Goal: Transaction & Acquisition: Book appointment/travel/reservation

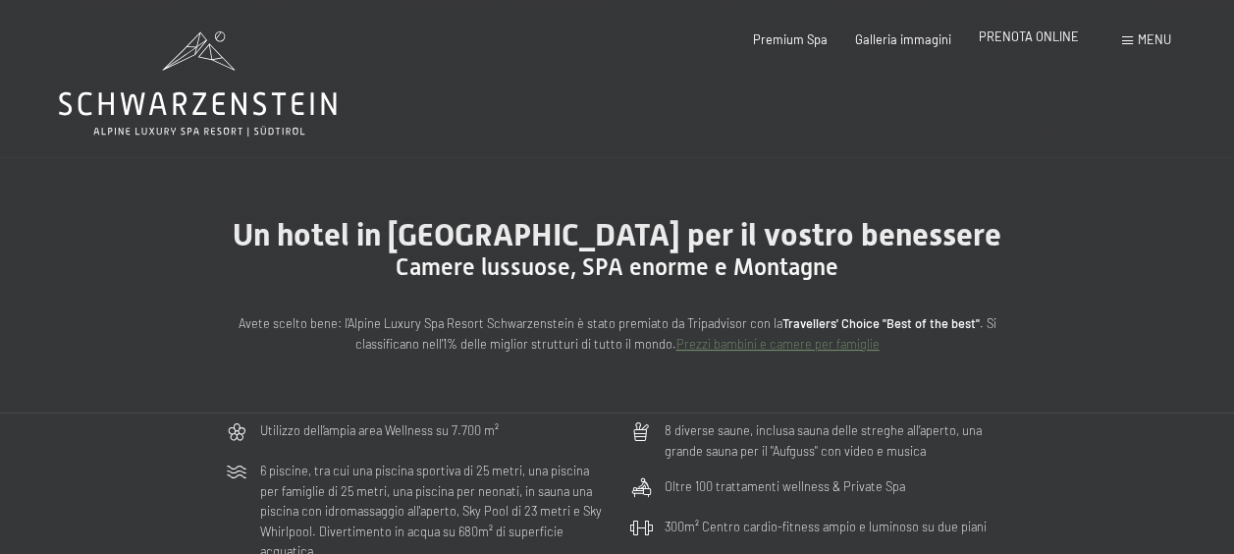
click at [1047, 41] on span "PRENOTA ONLINE" at bounding box center [1029, 36] width 100 height 16
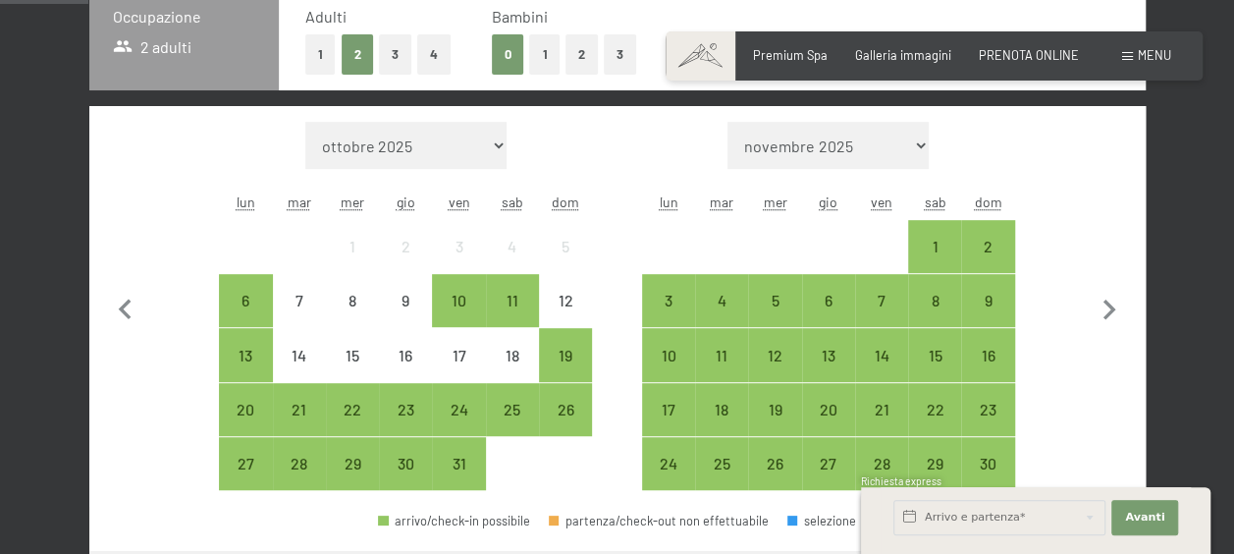
scroll to position [491, 0]
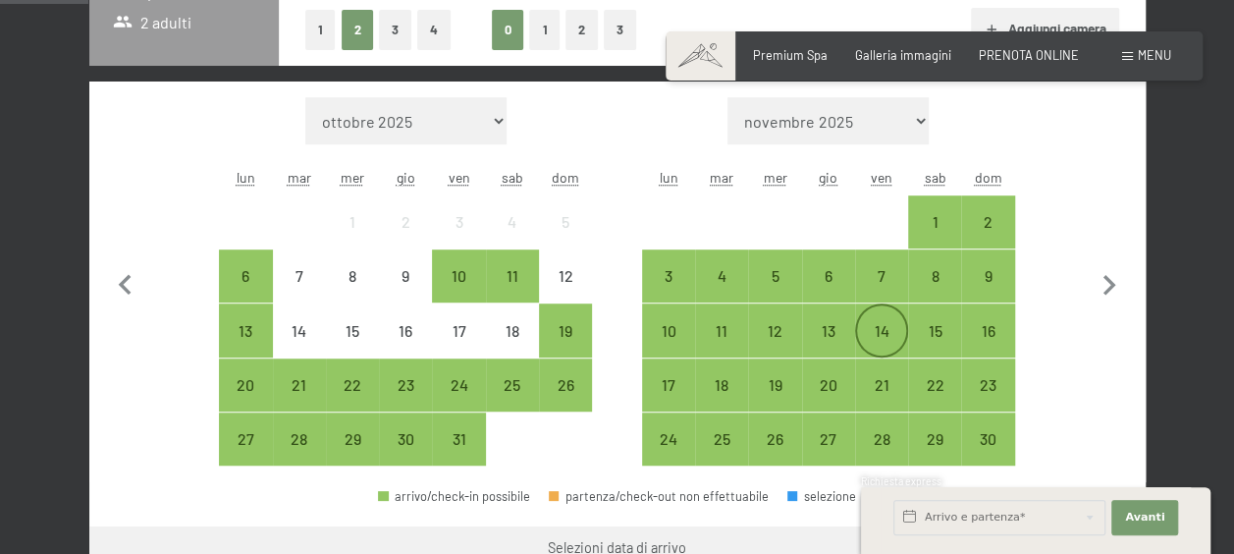
click at [900, 346] on div "14" at bounding box center [881, 347] width 49 height 49
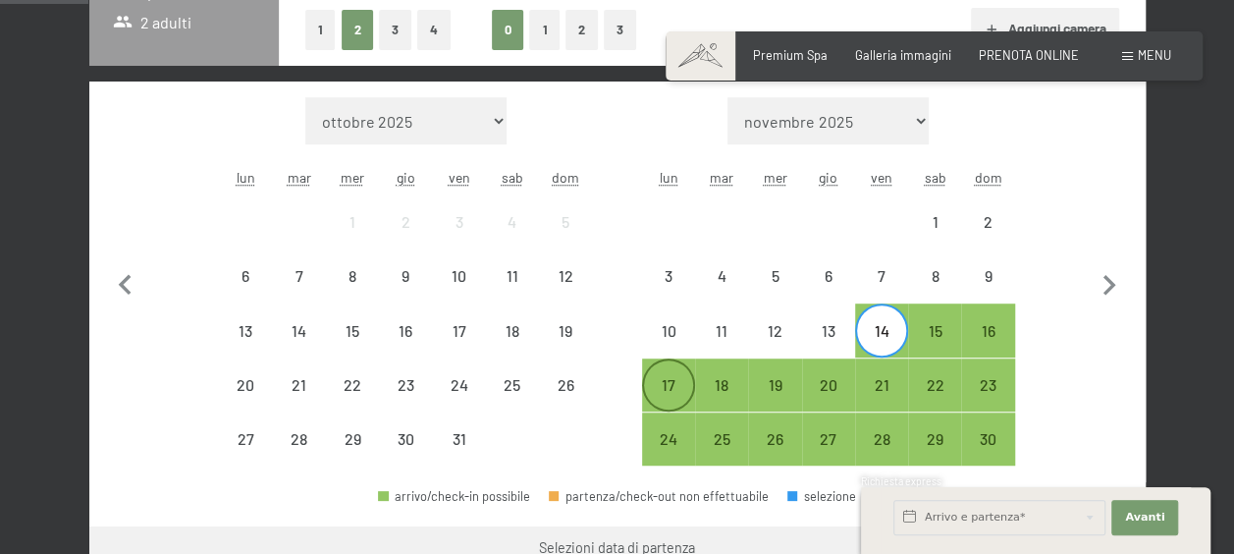
click at [677, 391] on div "17" at bounding box center [668, 401] width 49 height 49
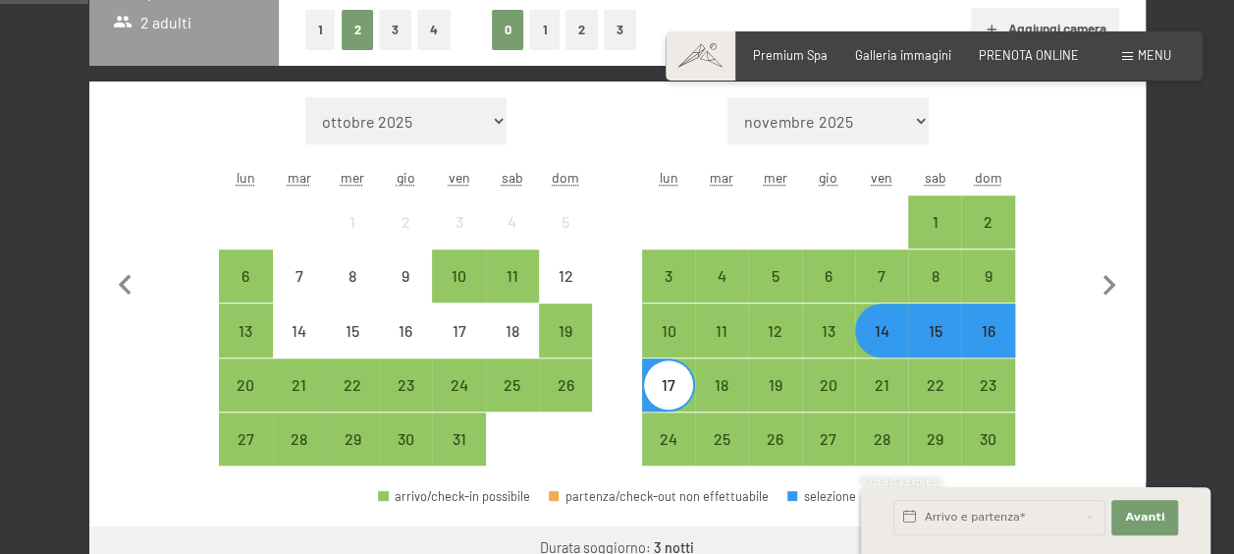
click at [890, 332] on div "14" at bounding box center [881, 347] width 49 height 49
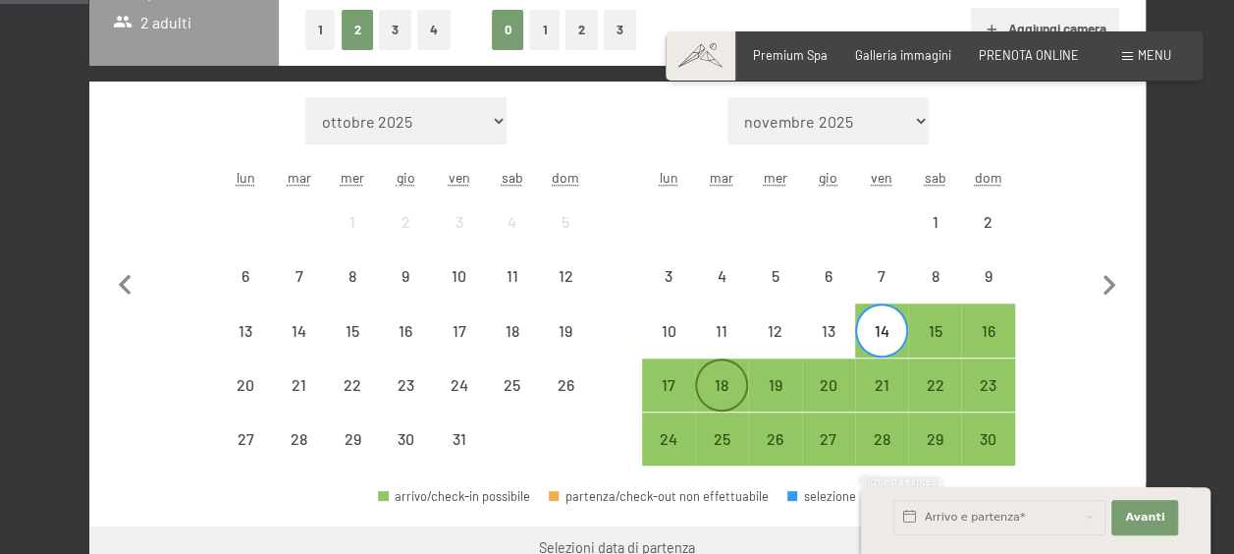
click at [738, 382] on div "18" at bounding box center [721, 401] width 49 height 49
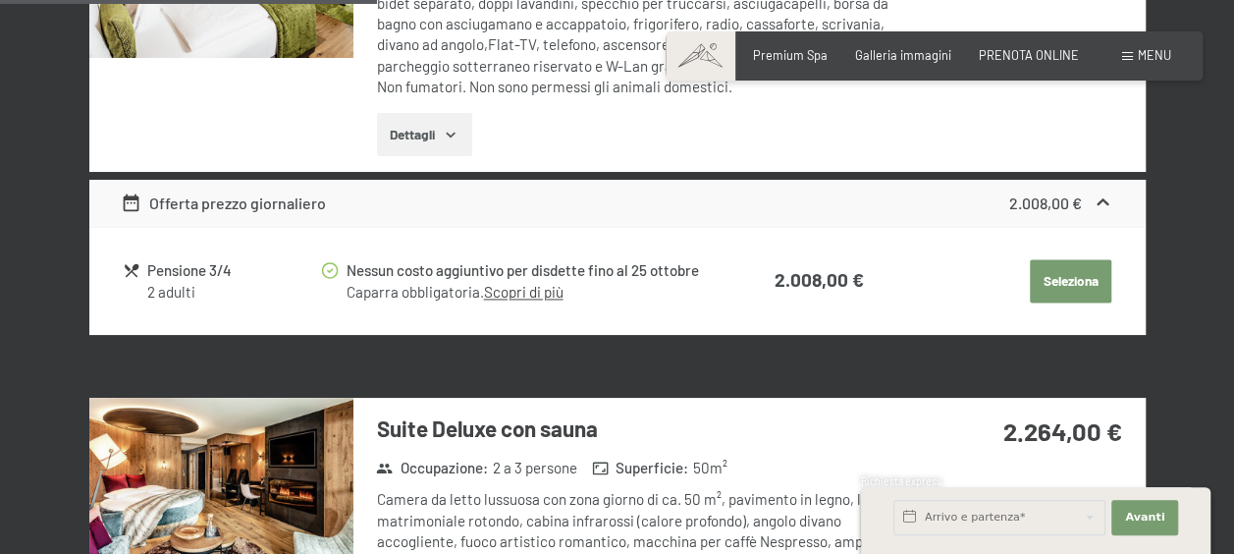
scroll to position [1080, 0]
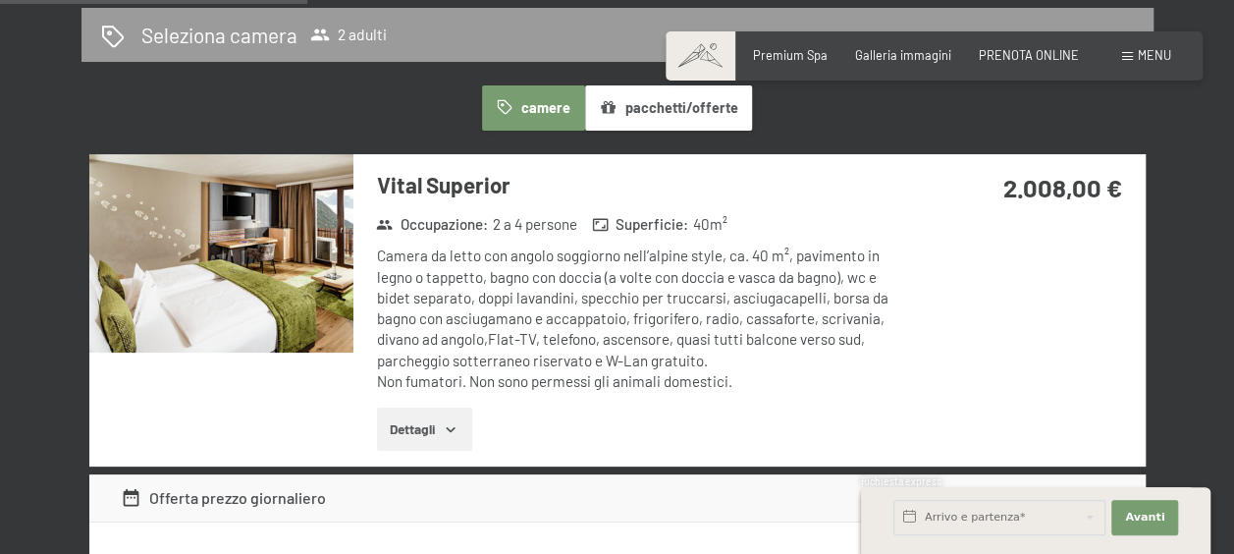
click at [329, 300] on img at bounding box center [221, 253] width 264 height 198
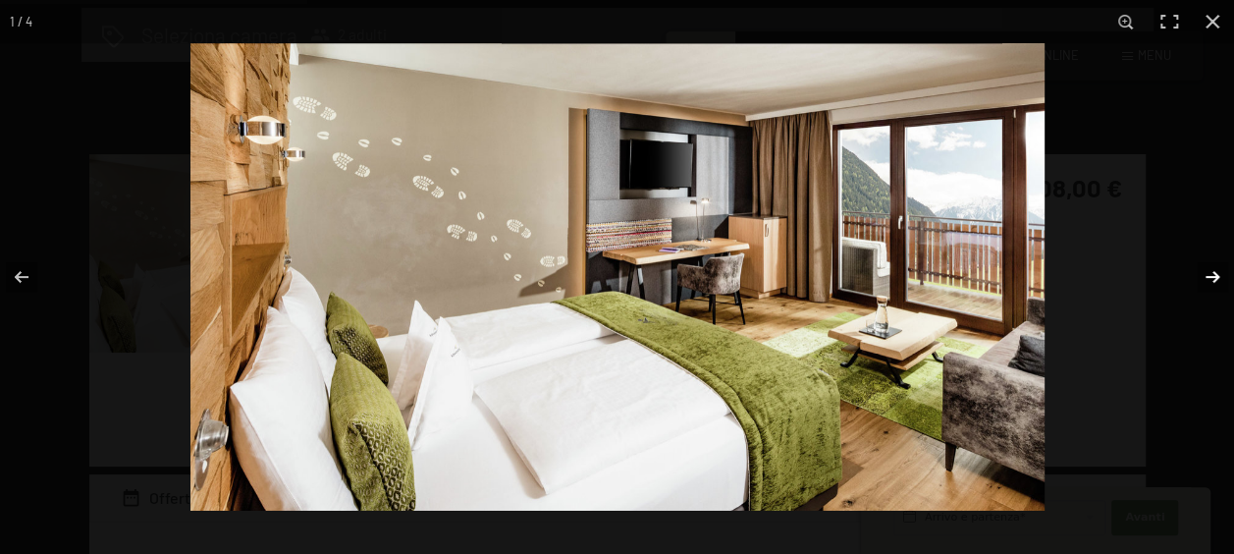
click at [1210, 270] on button "button" at bounding box center [1199, 277] width 69 height 98
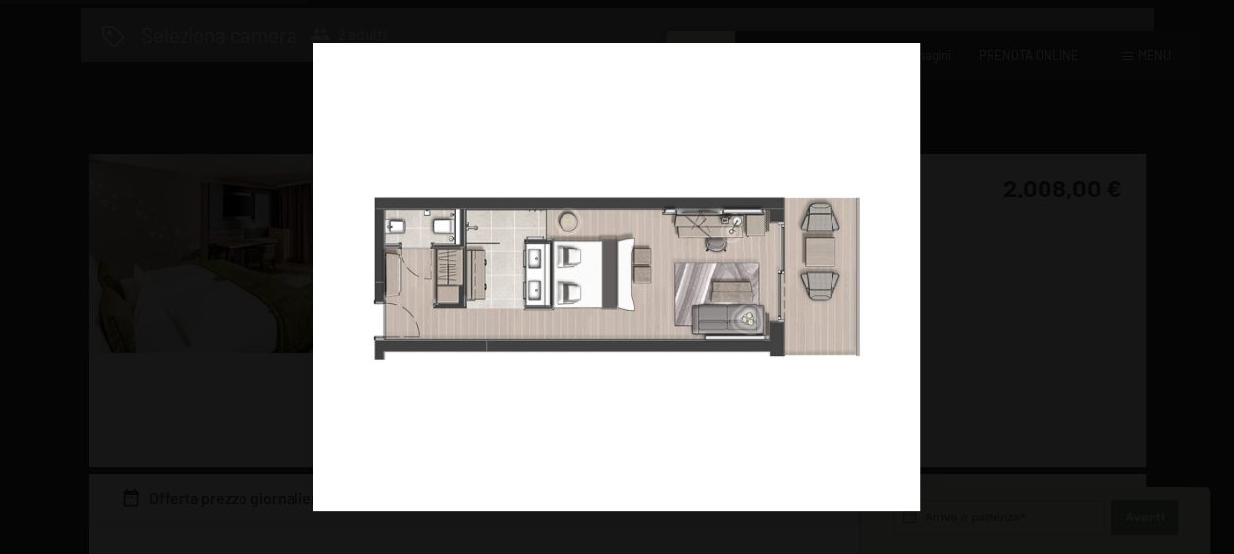
click at [1223, 269] on button "button" at bounding box center [1199, 277] width 69 height 98
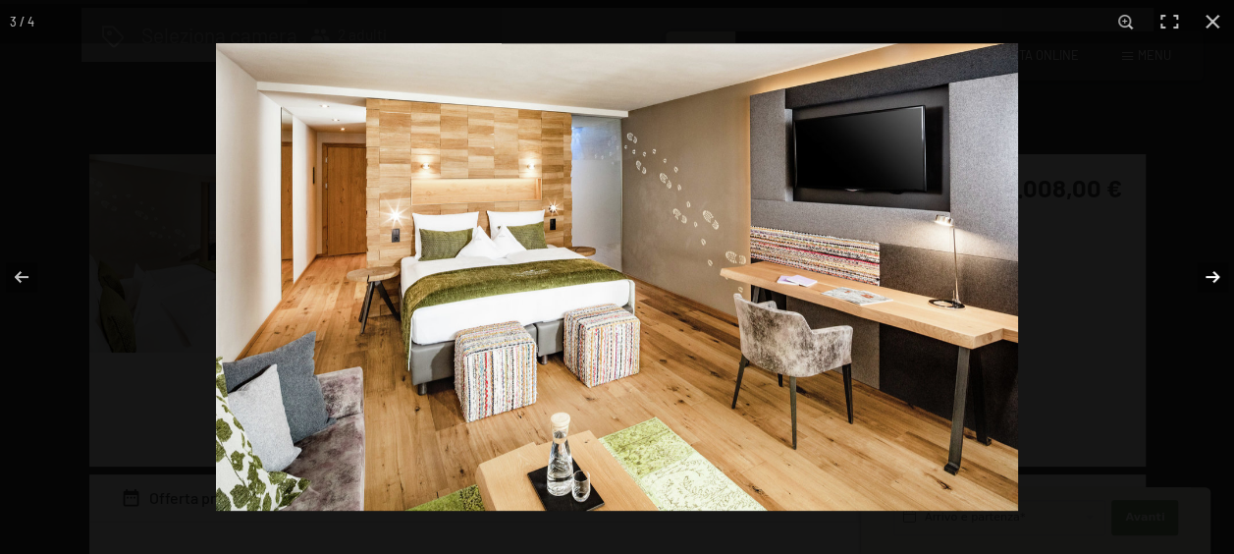
click at [1224, 269] on button "button" at bounding box center [1199, 277] width 69 height 98
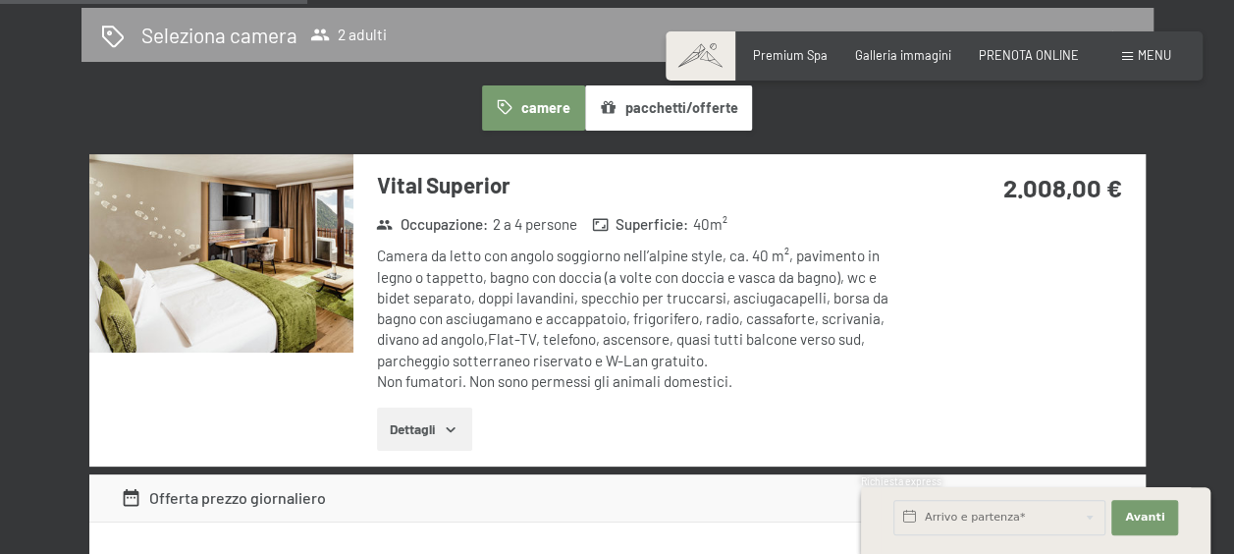
click at [0, 0] on button "button" at bounding box center [0, 0] width 0 height 0
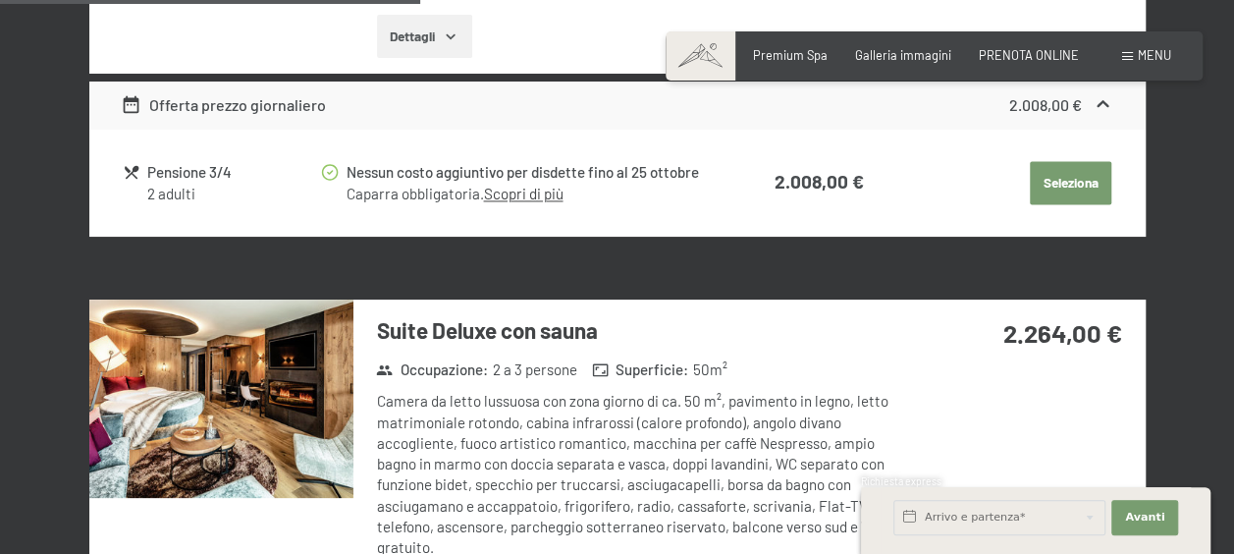
click at [253, 397] on img at bounding box center [221, 398] width 264 height 198
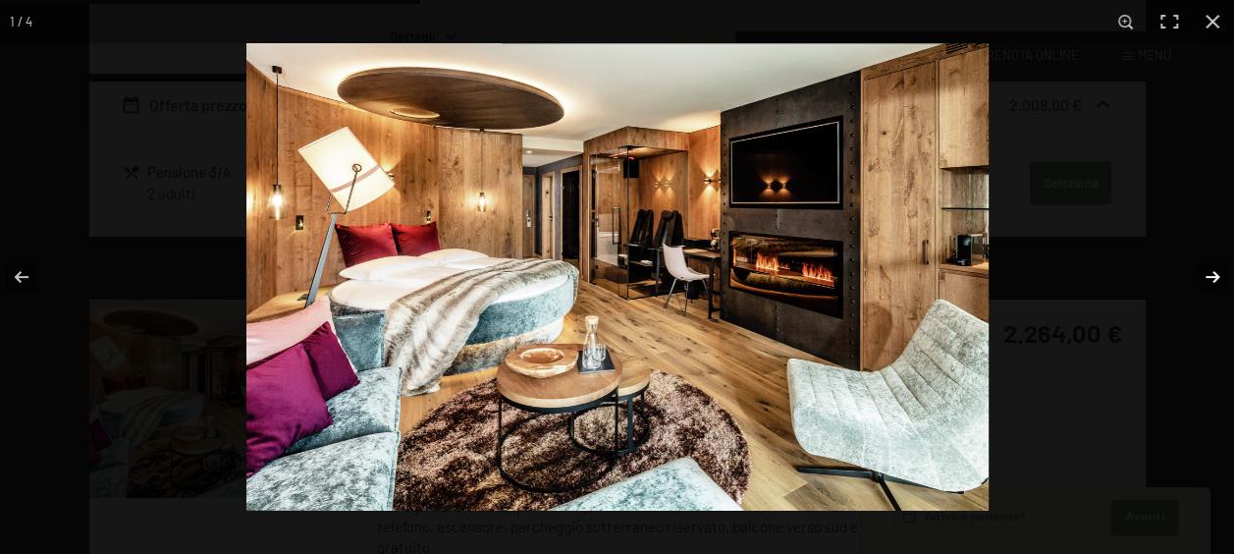
click at [1219, 275] on button "button" at bounding box center [1199, 277] width 69 height 98
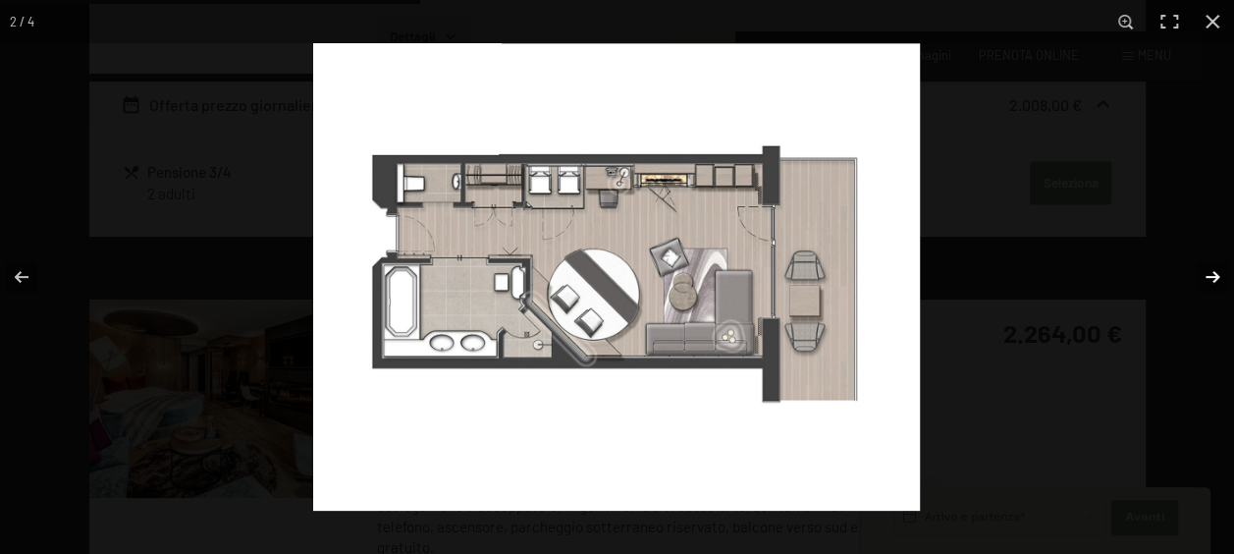
click at [1219, 275] on button "button" at bounding box center [1199, 277] width 69 height 98
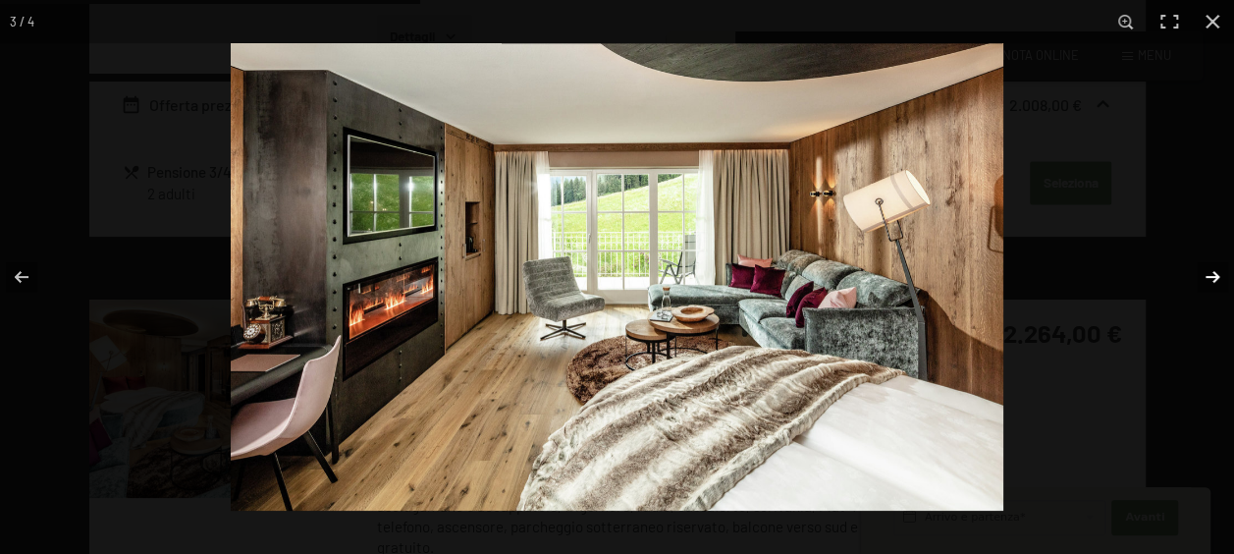
click at [1219, 275] on button "button" at bounding box center [1199, 277] width 69 height 98
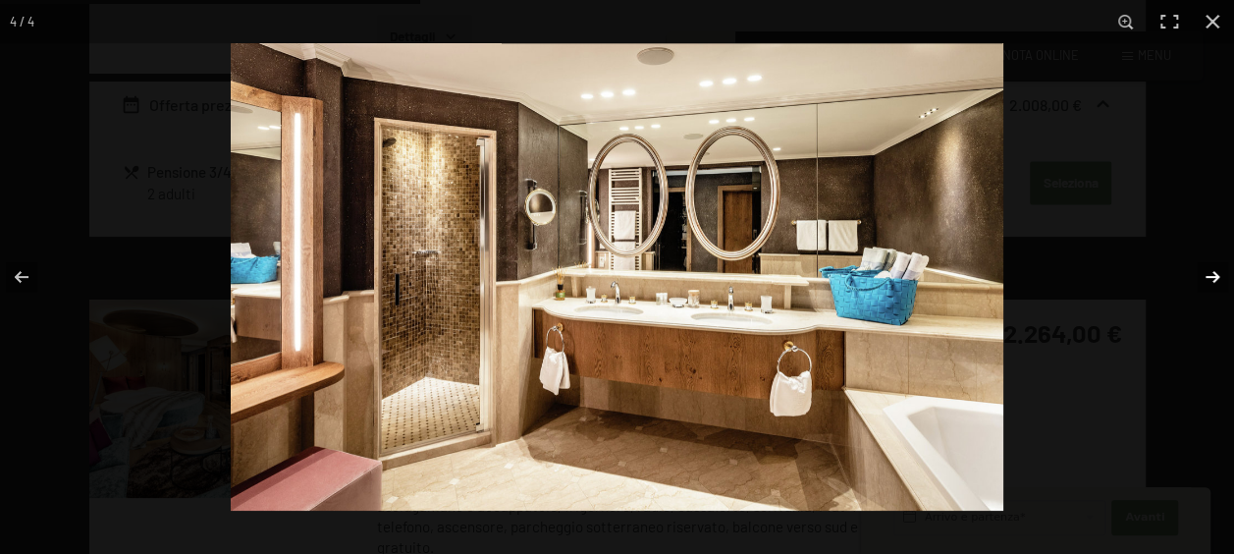
click at [1219, 275] on button "button" at bounding box center [1199, 277] width 69 height 98
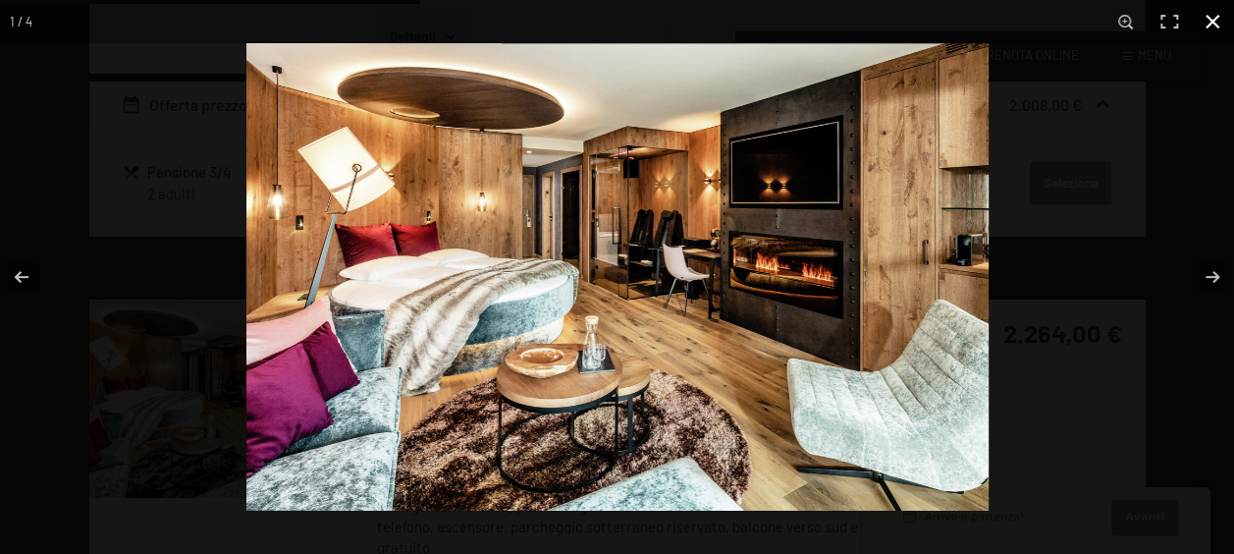
click at [1213, 19] on button "button" at bounding box center [1212, 21] width 43 height 43
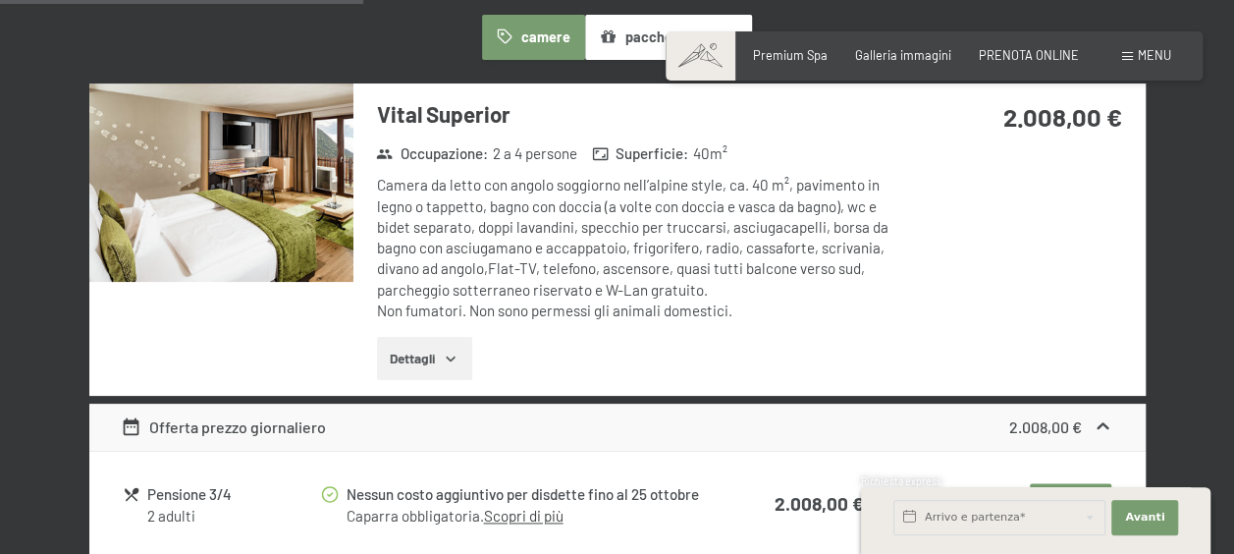
scroll to position [1276, 0]
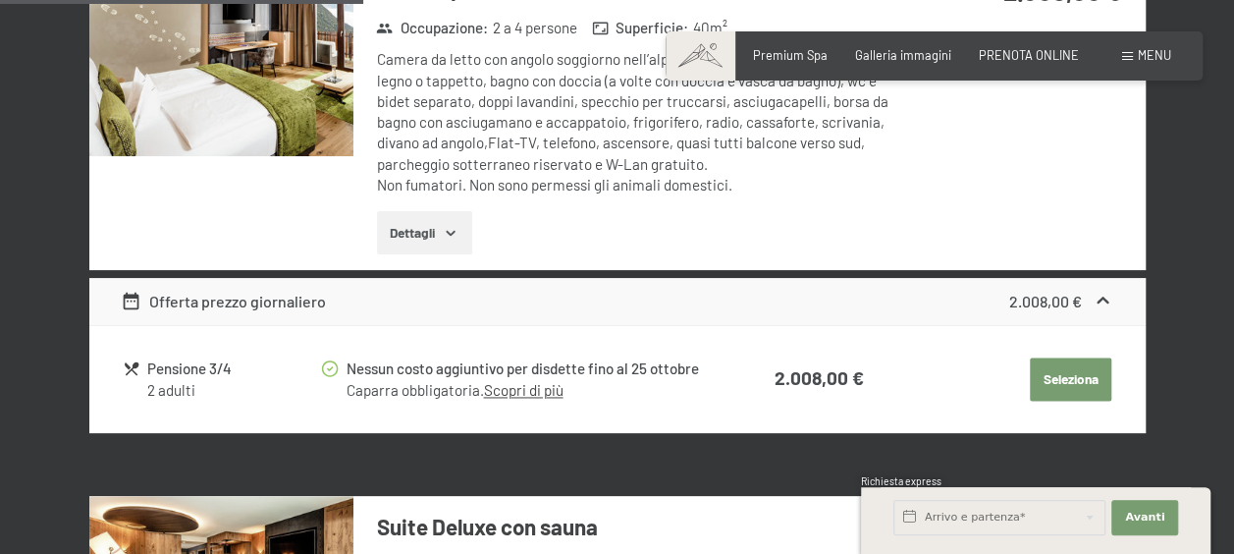
click at [431, 232] on button "Dettagli" at bounding box center [424, 232] width 95 height 43
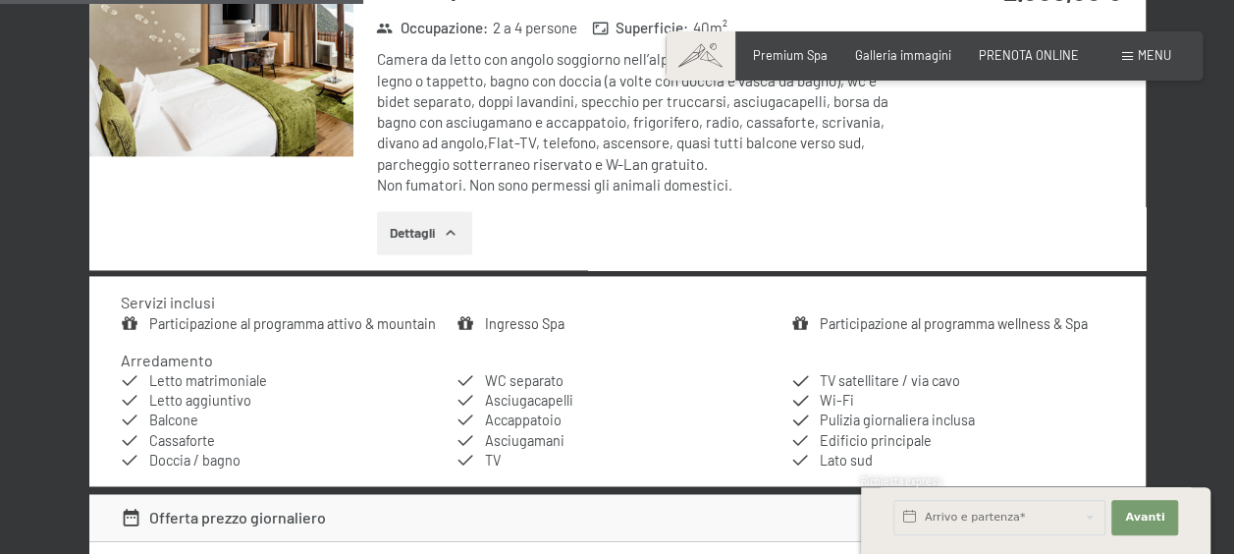
click at [431, 232] on button "Dettagli" at bounding box center [424, 232] width 95 height 43
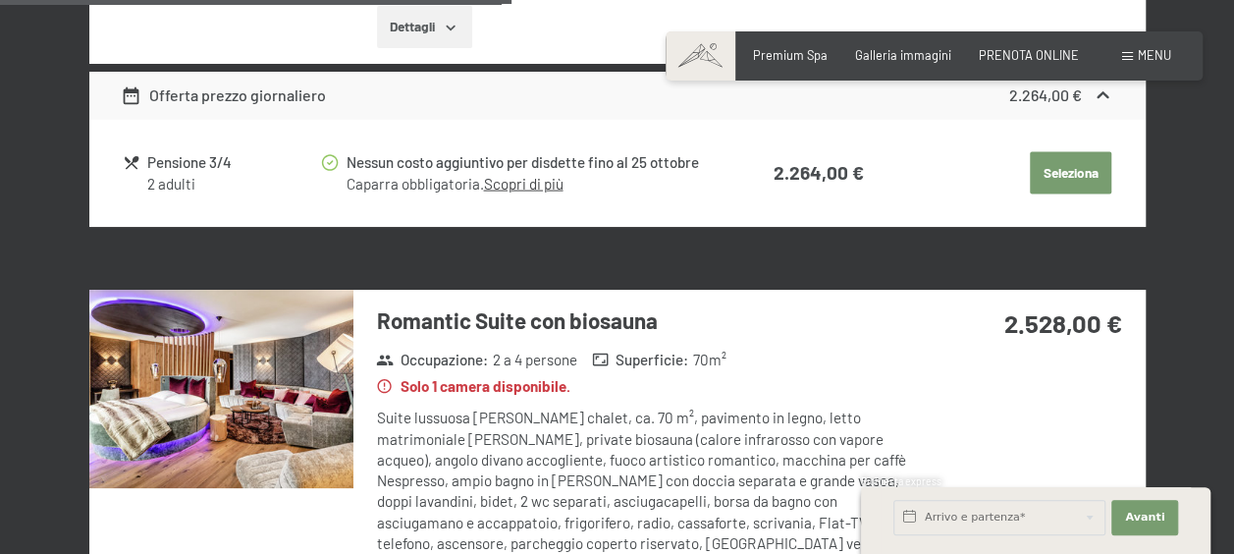
scroll to position [1473, 0]
